Goal: Check status: Check status

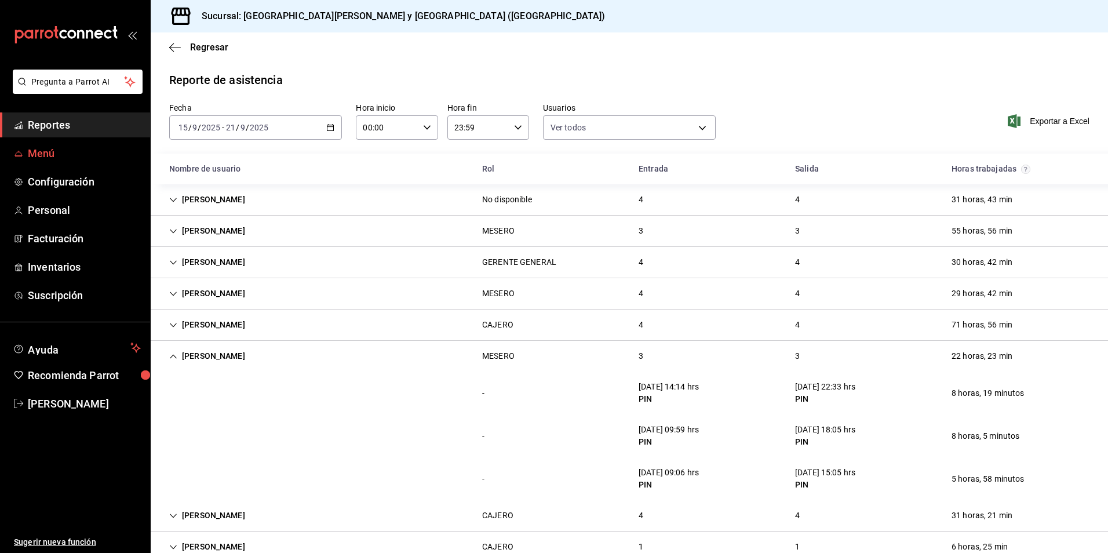
click at [71, 156] on span "Menú" at bounding box center [84, 153] width 113 height 16
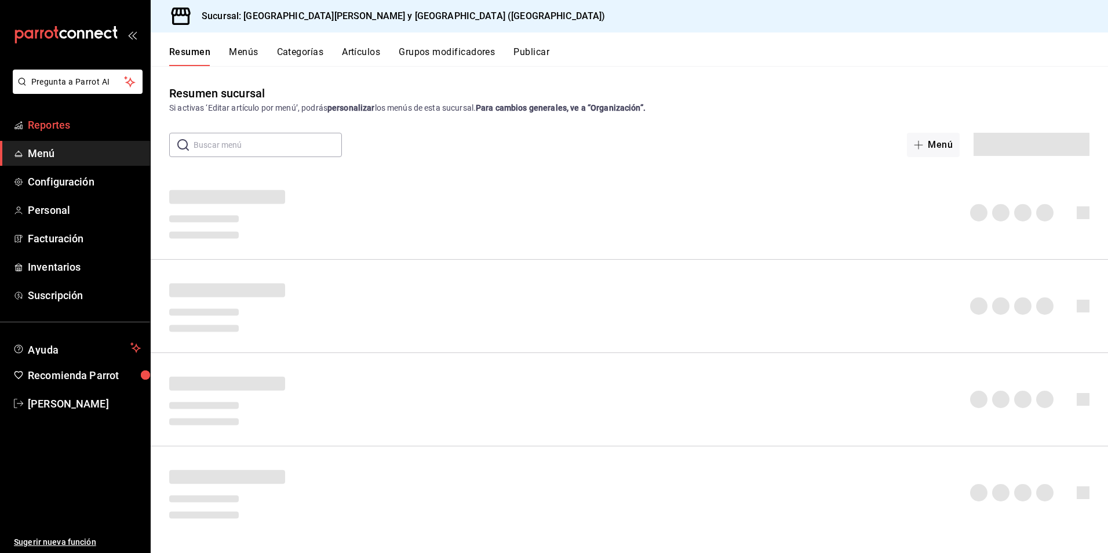
click at [74, 134] on link "Reportes" at bounding box center [75, 124] width 150 height 25
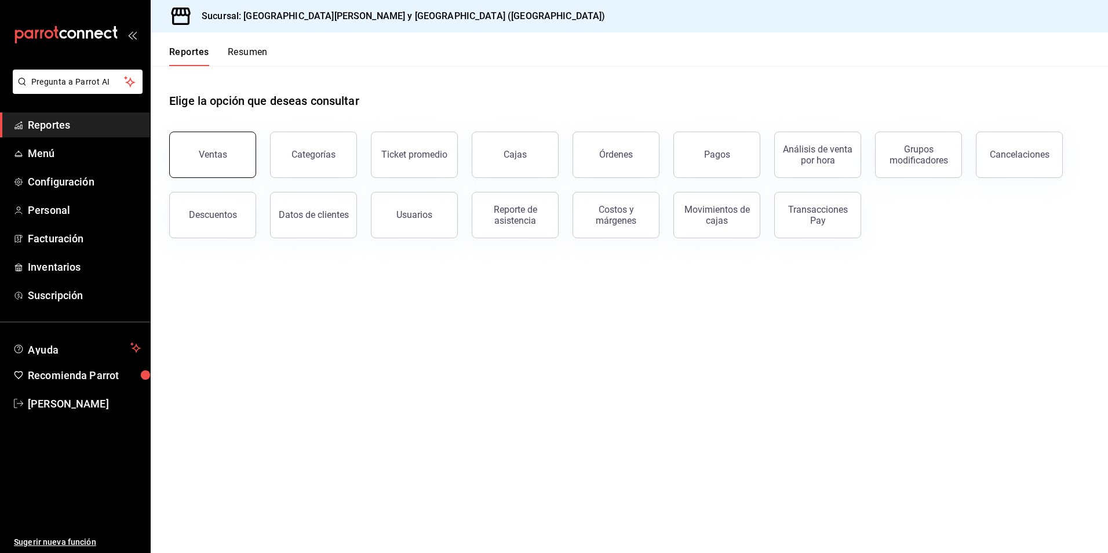
click at [216, 159] on div "Ventas" at bounding box center [213, 154] width 28 height 11
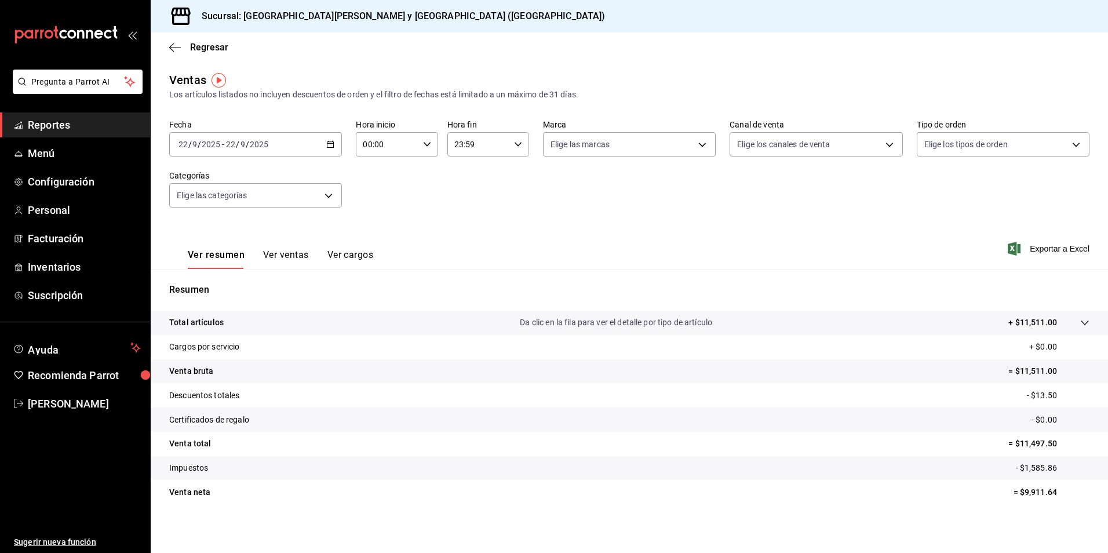
click at [63, 128] on span "Reportes" at bounding box center [84, 125] width 113 height 16
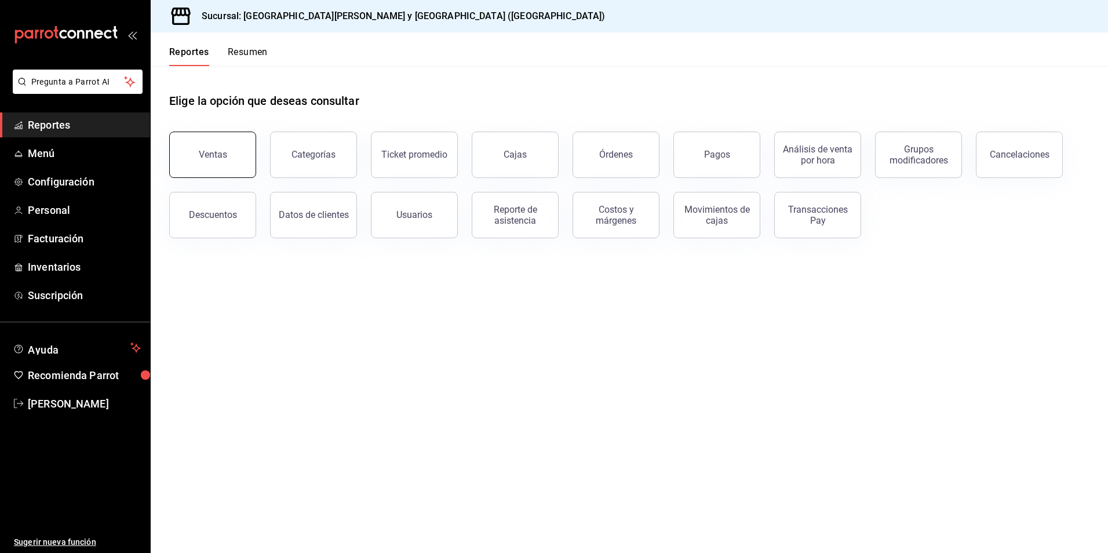
click at [215, 152] on div "Ventas" at bounding box center [213, 154] width 28 height 11
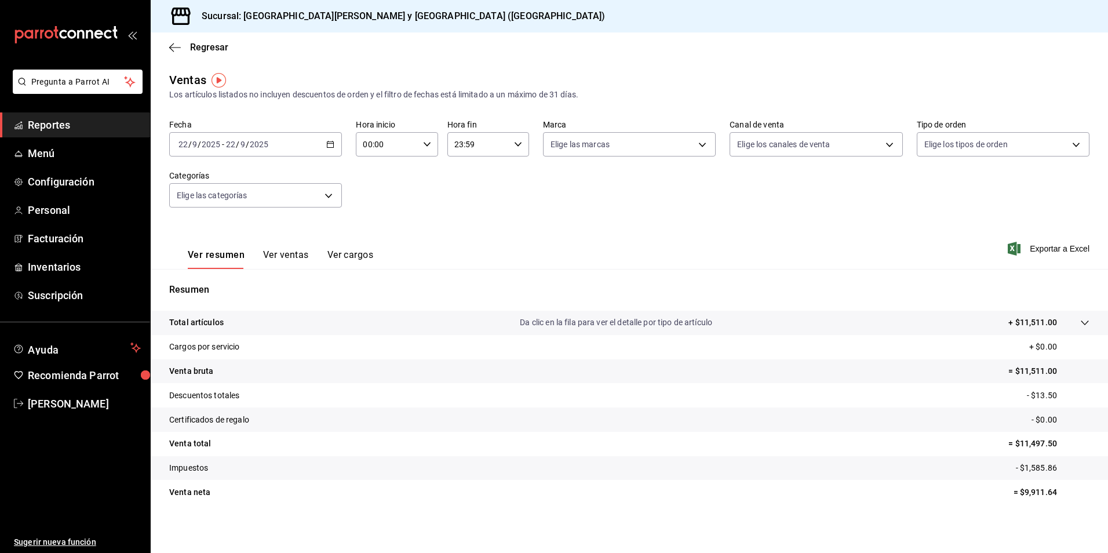
click at [345, 143] on div "Fecha [DATE] [DATE] - [DATE] [DATE] Hora inicio 00:00 Hora inicio Hora fin 23:5…" at bounding box center [629, 170] width 920 height 102
click at [330, 145] on icon "button" at bounding box center [330, 144] width 8 height 8
click at [224, 282] on span "Rango de fechas" at bounding box center [224, 284] width 90 height 12
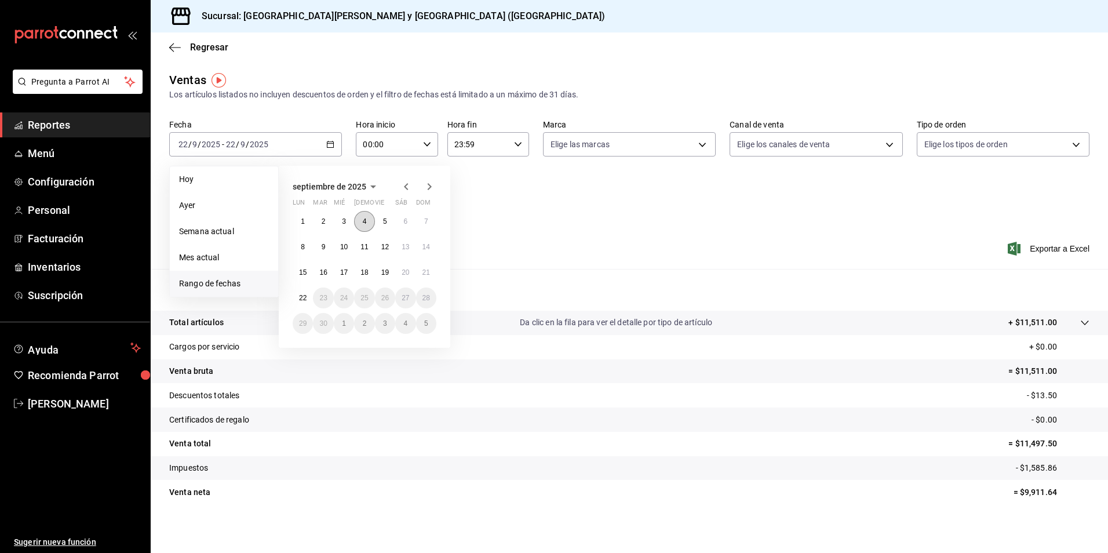
click at [371, 221] on button "4" at bounding box center [364, 221] width 20 height 21
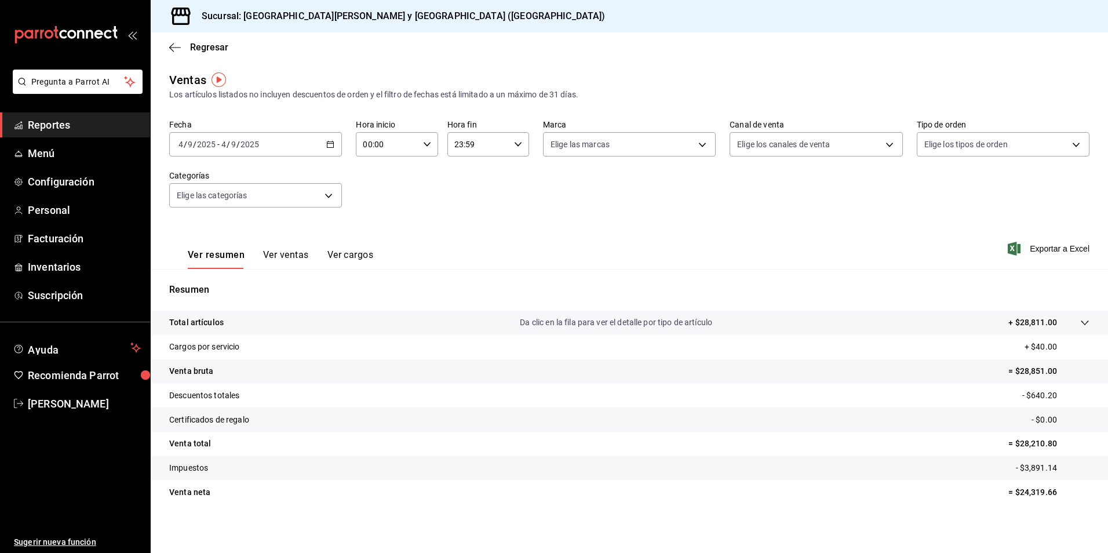
scroll to position [2, 0]
